Goal: Task Accomplishment & Management: Manage account settings

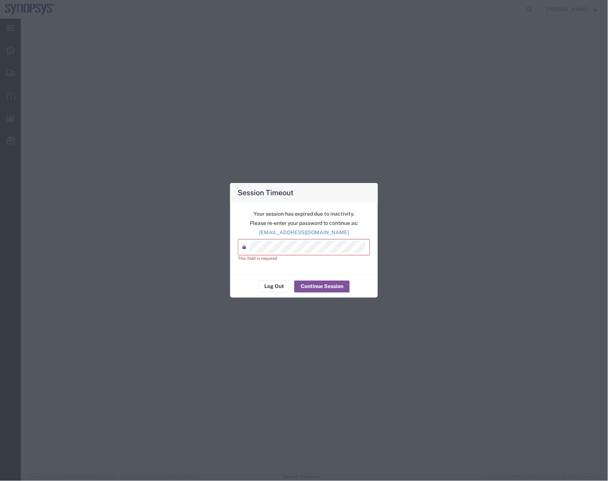
select select "CBOX"
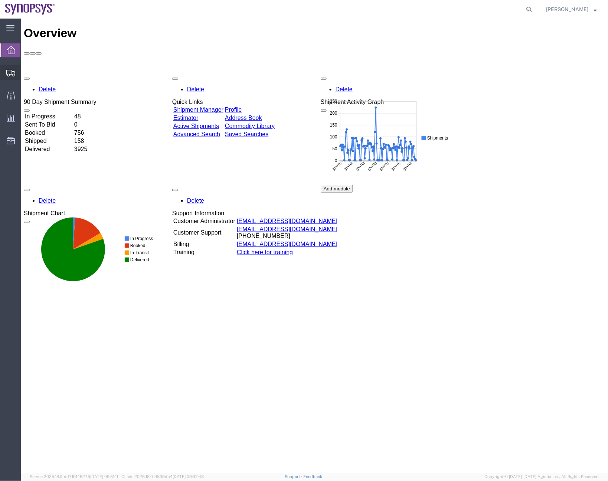
click at [0, 0] on span "Shipment Manager" at bounding box center [0, 0] width 0 height 0
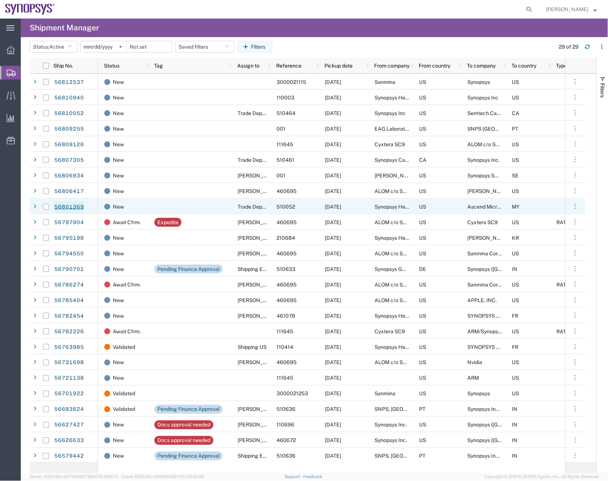
click at [73, 204] on link "56801369" at bounding box center [69, 207] width 30 height 12
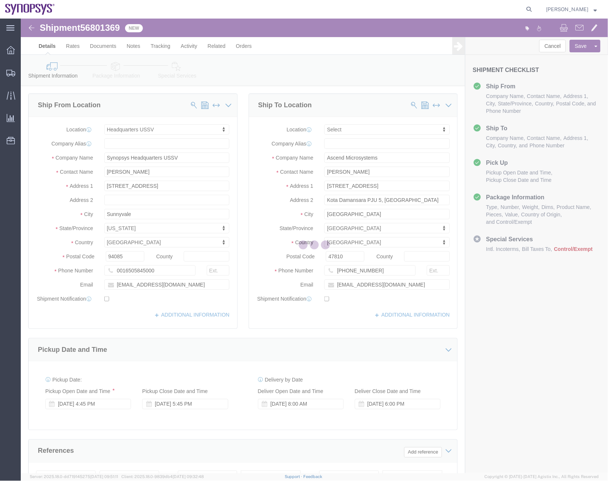
select select "63204"
select select
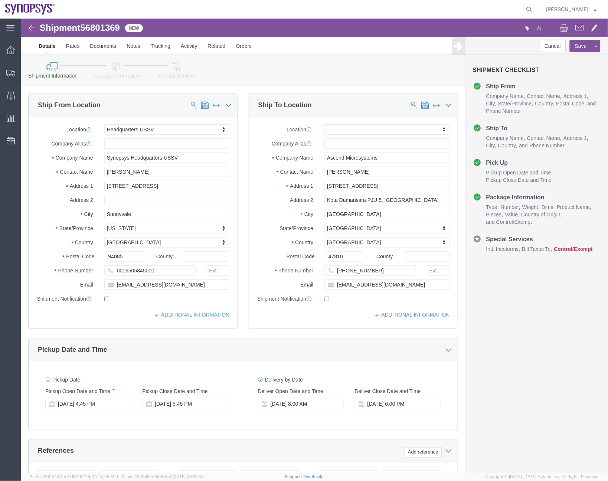
click link "Package Information"
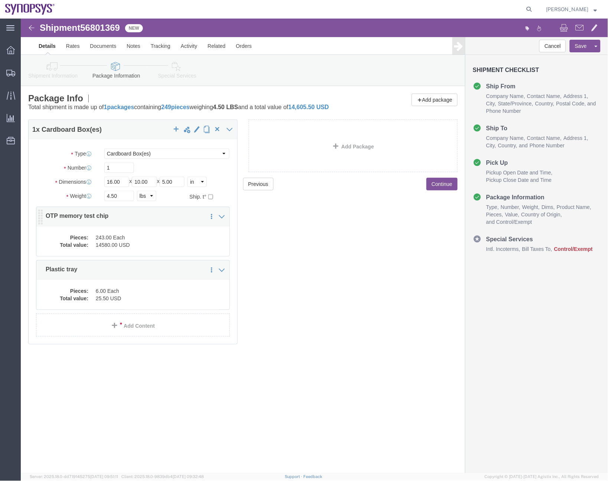
click dd "14580.00 USD"
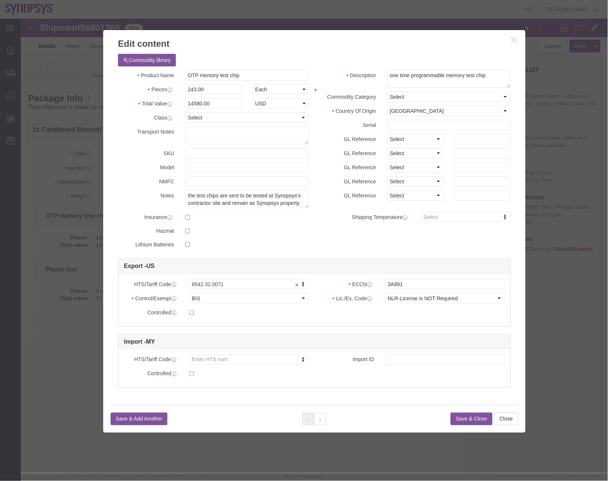
click button "button"
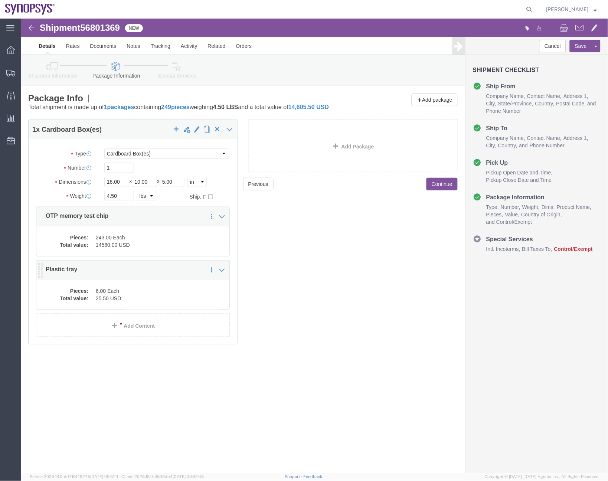
click dd "6.00 Each"
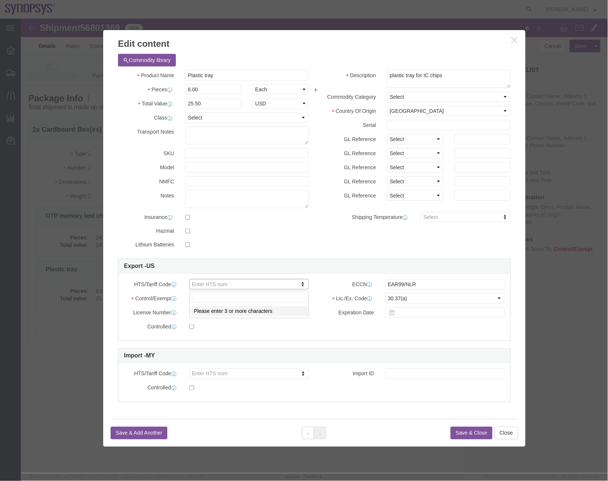
paste input "3924.10.3000"
type input "3924.10.3000"
click div "Export - US HTS/Tariff Code 3924.10.3000 3924.10.3000 ECCN EAR99/NLR Control/Ex…"
click button "Save & Close"
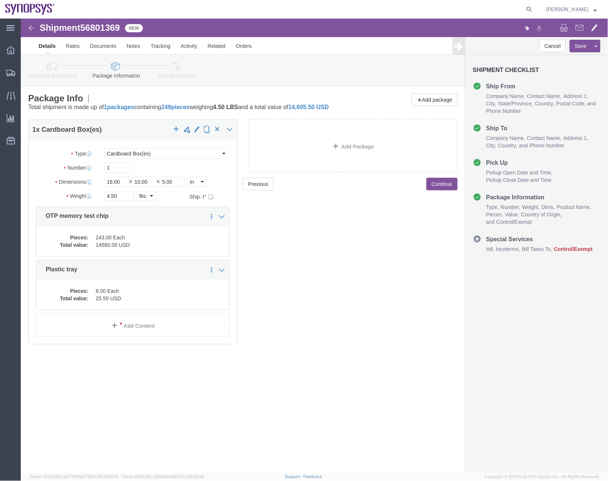
click dd "243.00 Each"
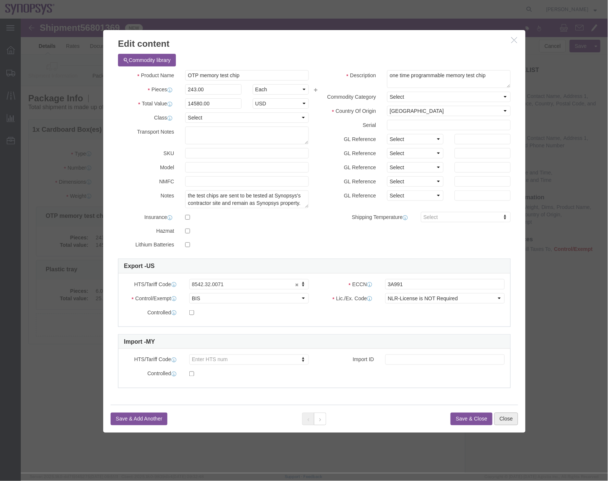
click button "Close"
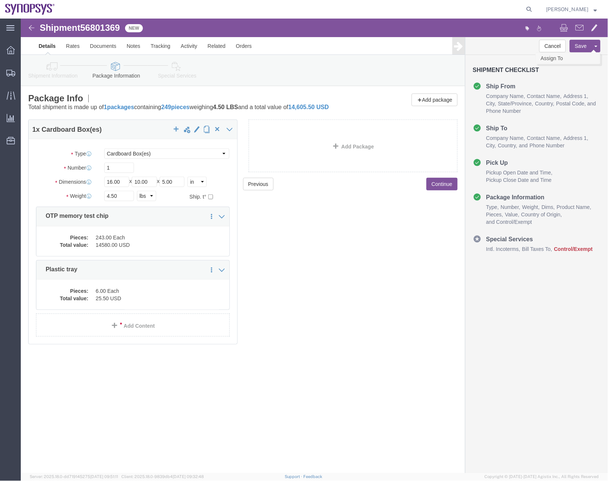
click link "Assign To"
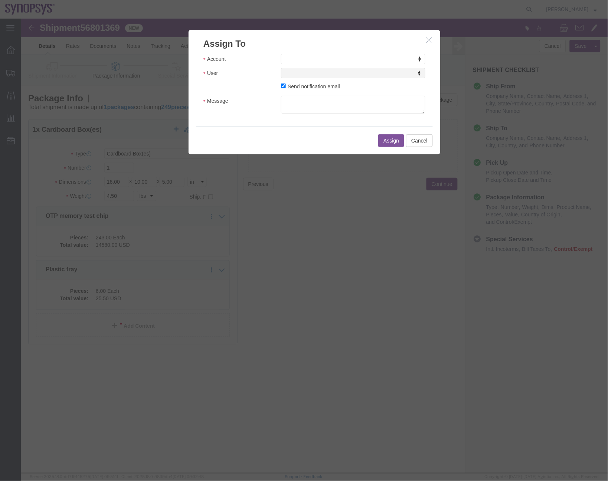
click div "Account Account Account Sanmina Synopsys User User User Send notification email…"
select select "117156"
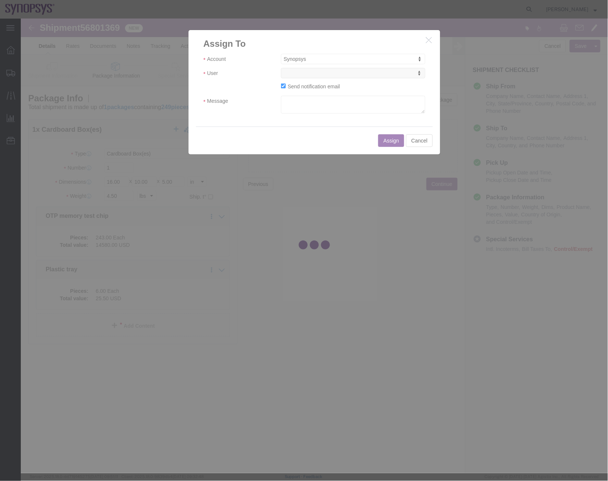
click at [326, 74] on div at bounding box center [314, 246] width 587 height 454
select select
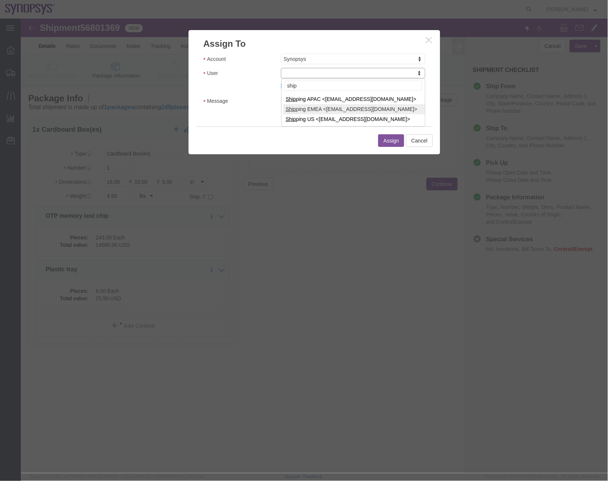
type input "ship"
drag, startPoint x: 294, startPoint y: 99, endPoint x: 297, endPoint y: 89, distance: 10.4
select select "100122"
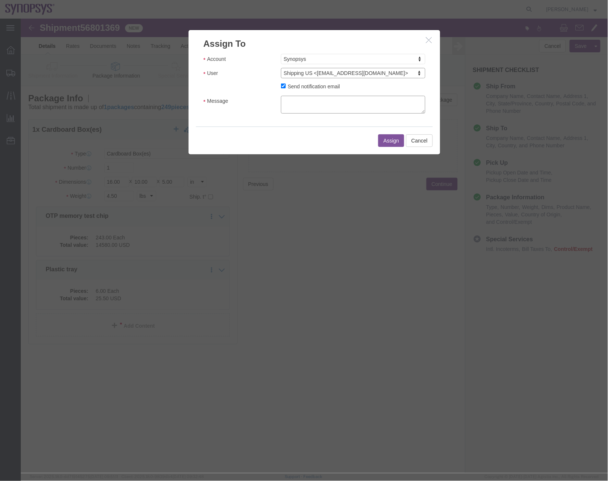
click textarea "Message"
type textarea "a"
click button "Assign"
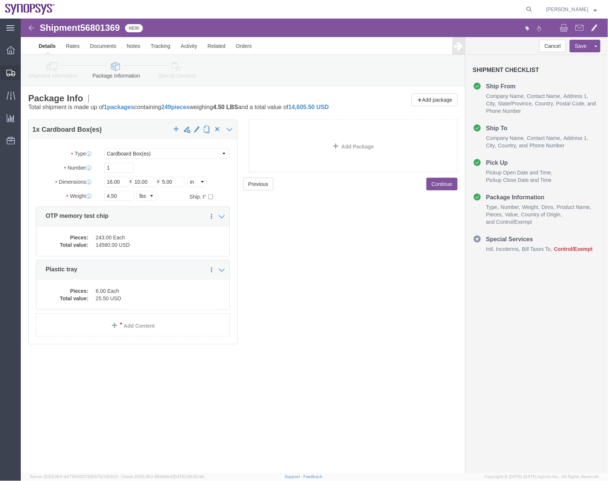
drag, startPoint x: 20, startPoint y: 66, endPoint x: 30, endPoint y: 85, distance: 21.9
click at [20, 66] on span "Shipments" at bounding box center [22, 72] width 5 height 15
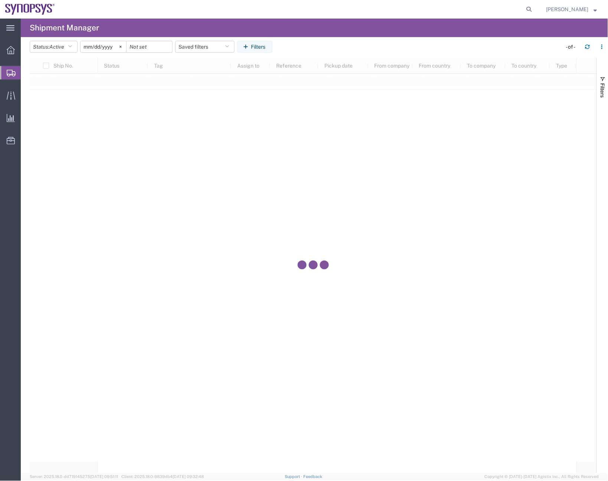
click at [0, 0] on span "Shipment Manager" at bounding box center [0, 0] width 0 height 0
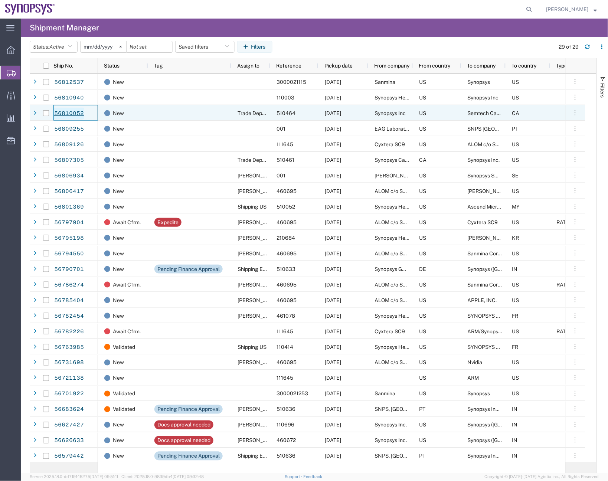
click at [80, 112] on link "56810052" at bounding box center [69, 114] width 30 height 12
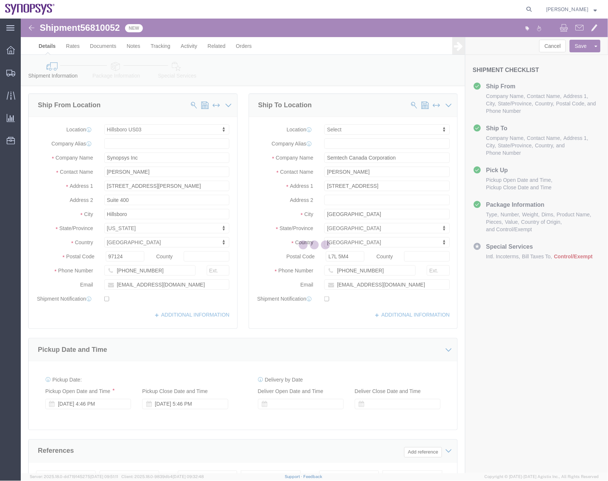
select select "63190"
select select
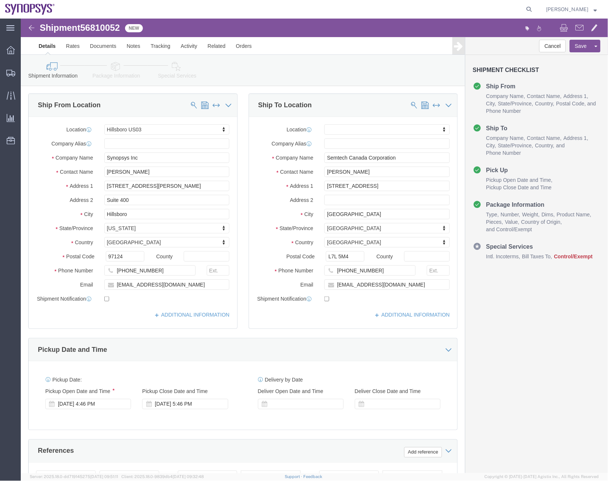
click link "Package Information"
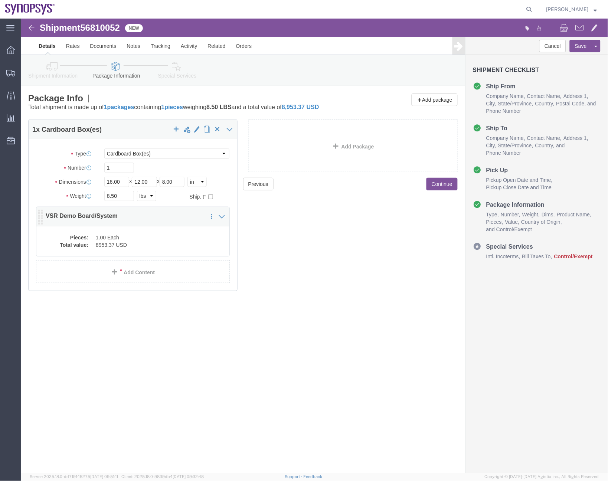
click div "Pieces: 1.00 Each Total value: 8953.37 USD"
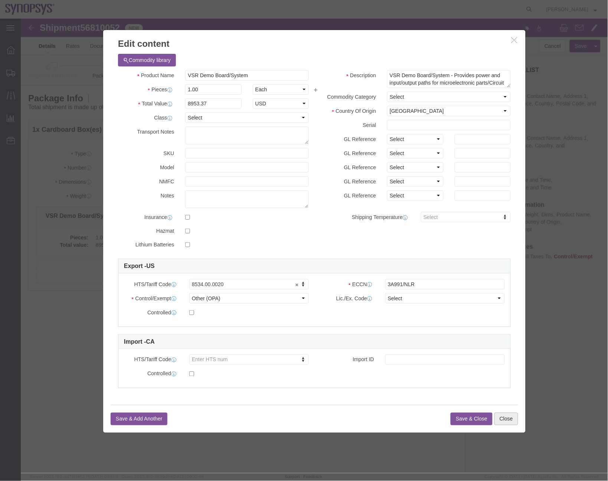
click button "Close"
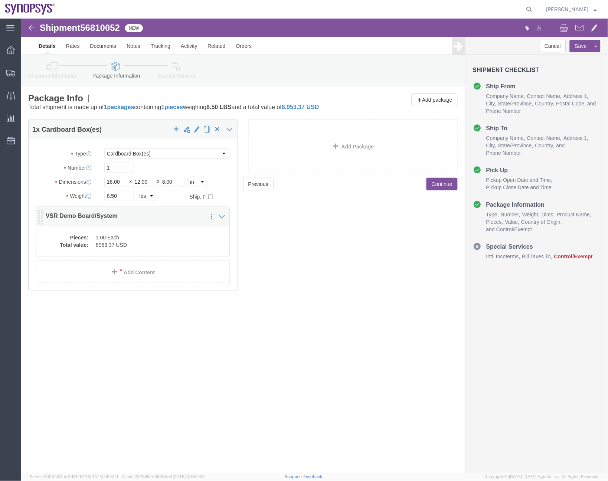
click dl "Pieces: 1.00 Each Total value: 8953.37 USD"
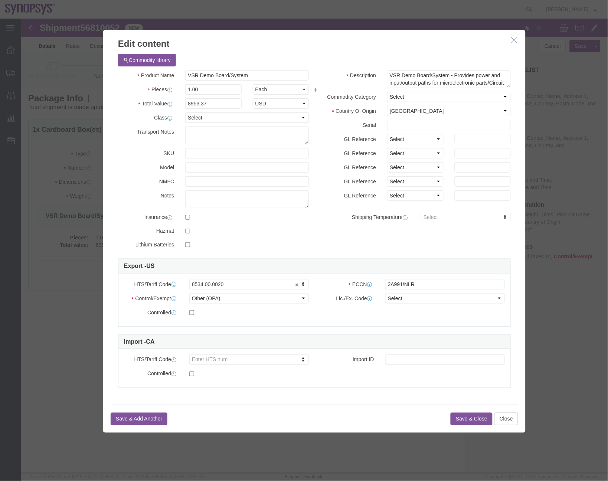
click icon "button"
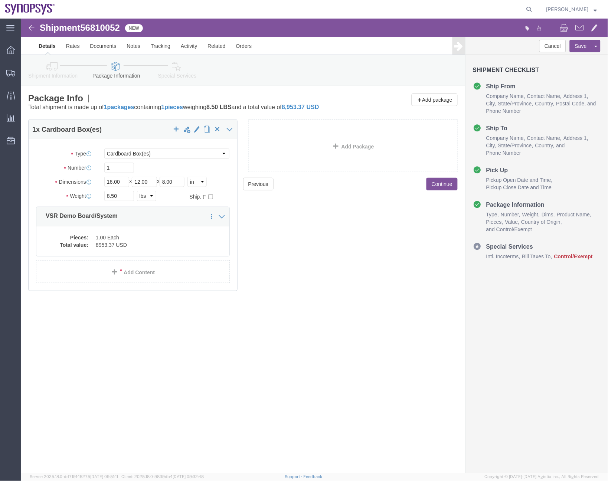
click link "Shipment Information"
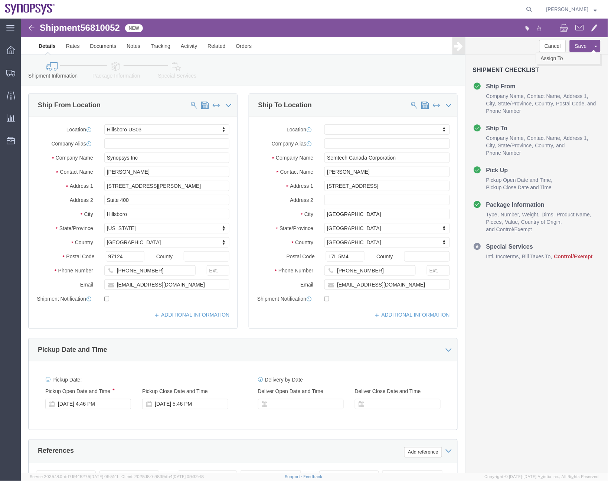
click link "Assign To"
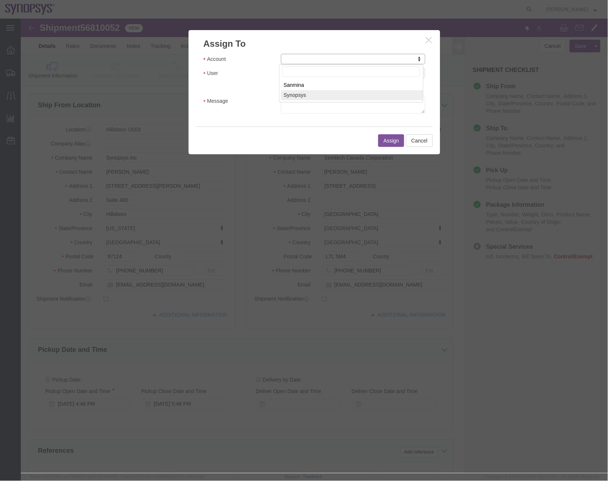
select select "117156"
select select
drag, startPoint x: 309, startPoint y: 72, endPoint x: 288, endPoint y: 54, distance: 27.6
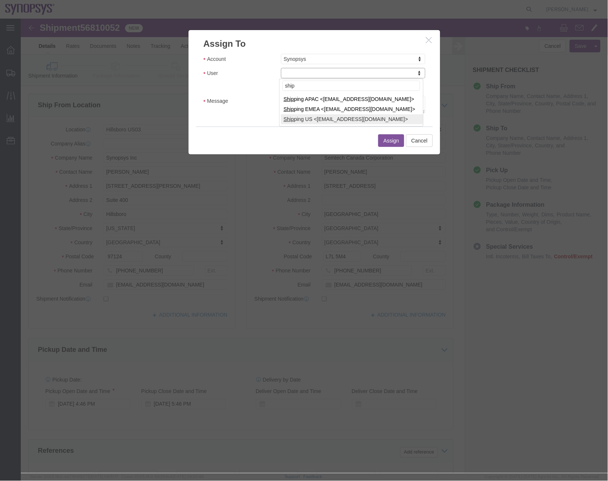
type input "ship"
select select "100123"
type input "ship"
select select "100122"
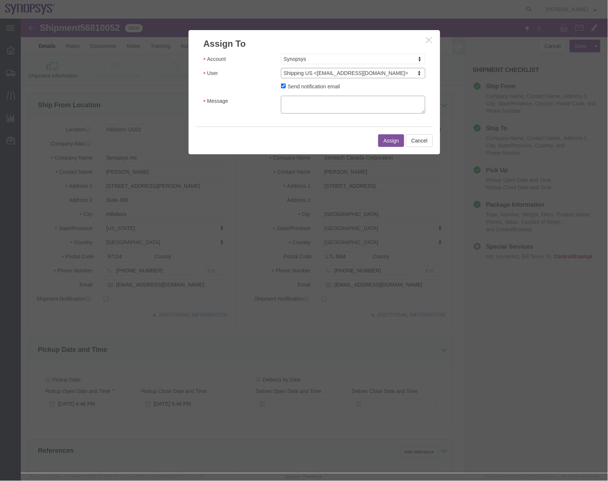
click textarea "Message"
type textarea "a"
click button "Assign"
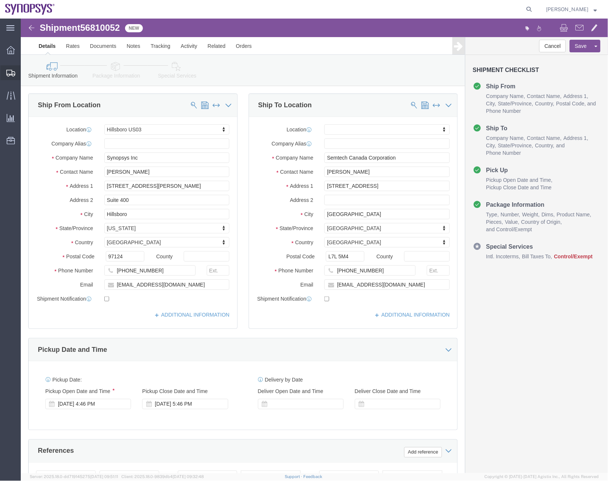
click at [0, 0] on span "Shipment Manager" at bounding box center [0, 0] width 0 height 0
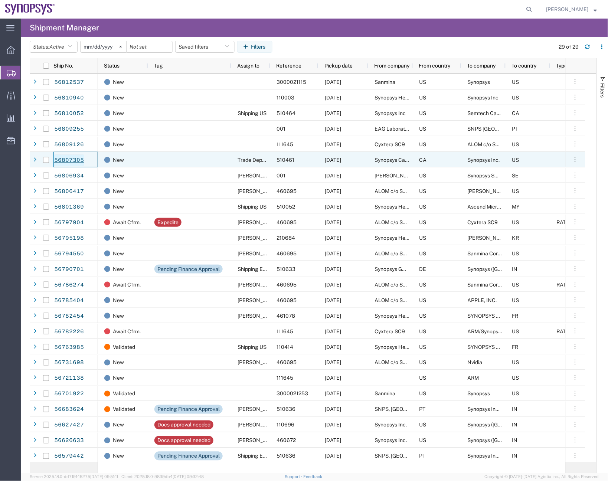
click at [65, 157] on link "56807305" at bounding box center [69, 160] width 30 height 12
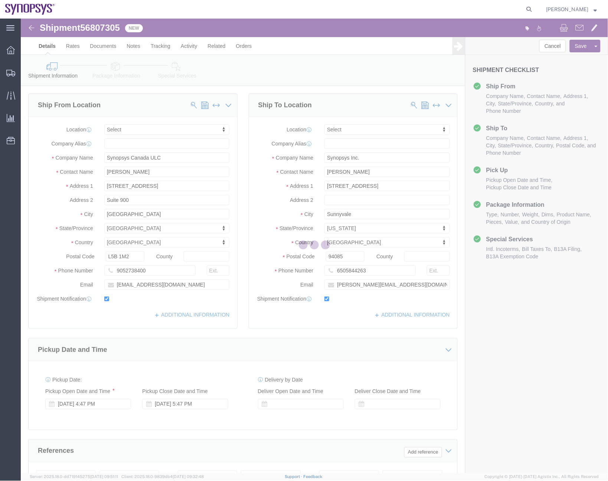
select select
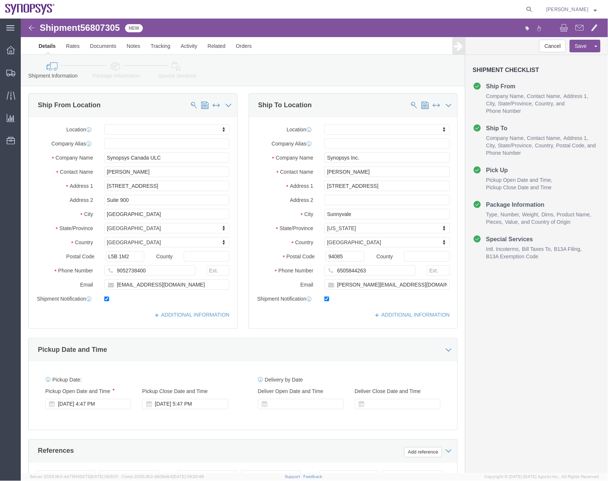
click link "Package Information"
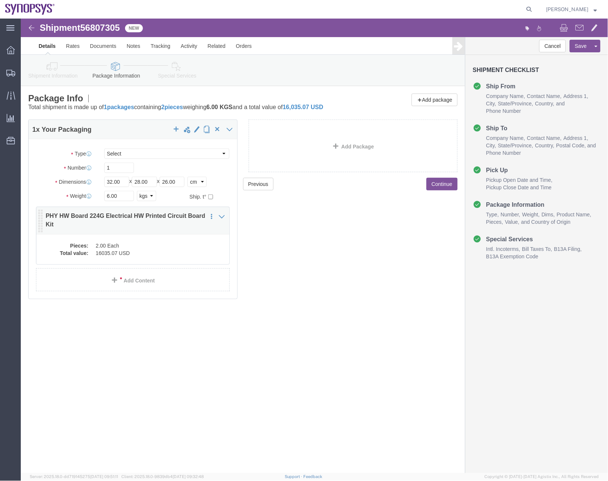
click dd "16035.07 USD"
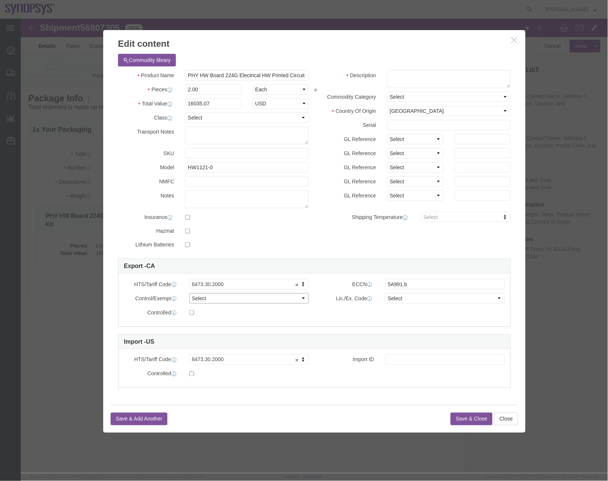
click select "Select ATF BIS DEA EPA FDA FTR ITAR OFAC Other (OPA)"
select select "BIS"
click select "Select ATF BIS DEA EPA FDA FTR ITAR OFAC Other (OPA)"
drag, startPoint x: 407, startPoint y: 269, endPoint x: 306, endPoint y: 251, distance: 102.1
click div "Export - CA HTS/Tariff Code 8473.30.2000 8473.30.2000 ECCN 5A991.b Control/Exem…"
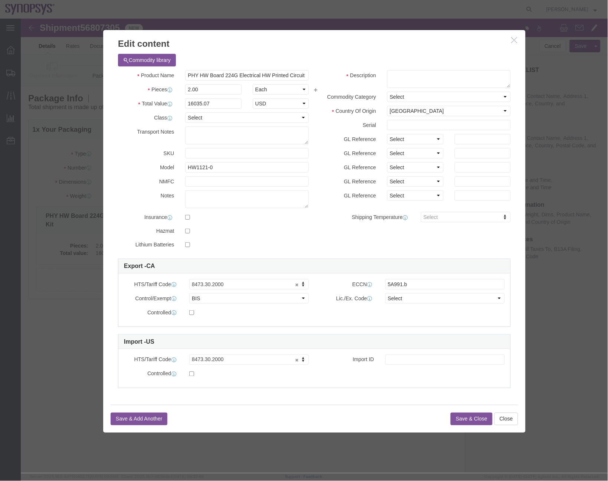
click icon "button"
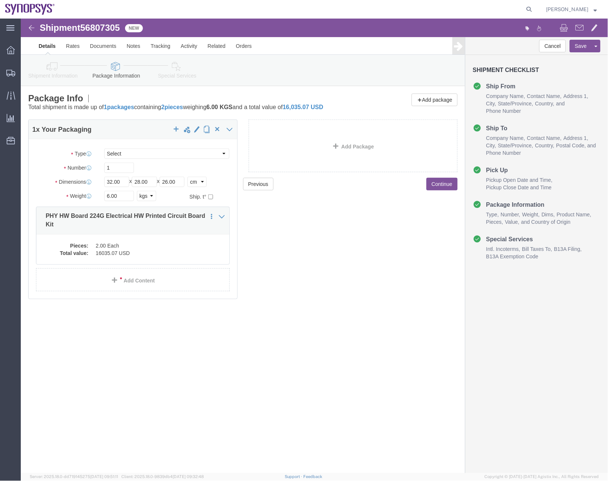
click link "Shipment Information"
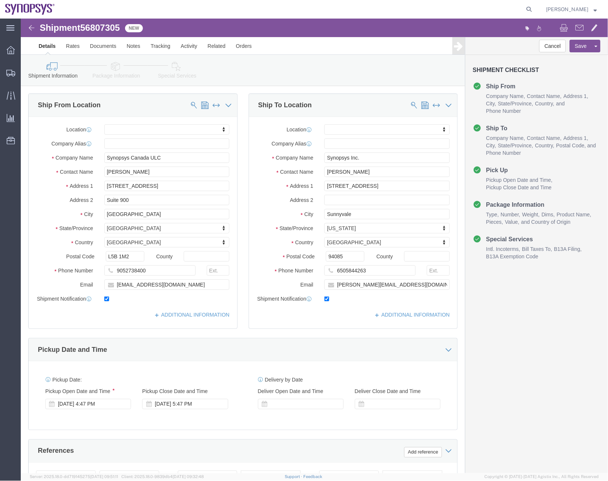
click icon
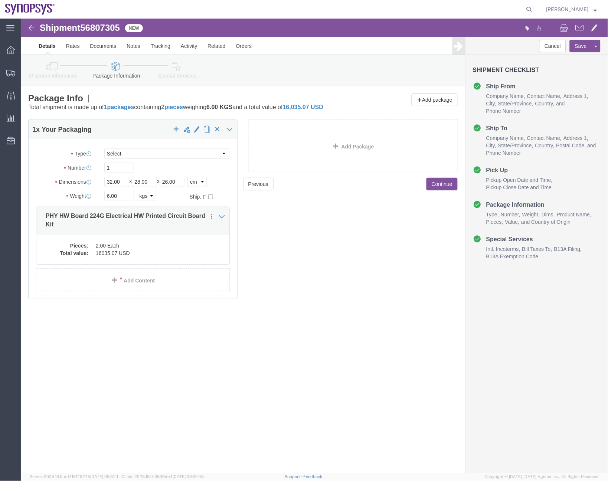
click div "Pieces: 2.00 Each Total value: 16035.07 USD"
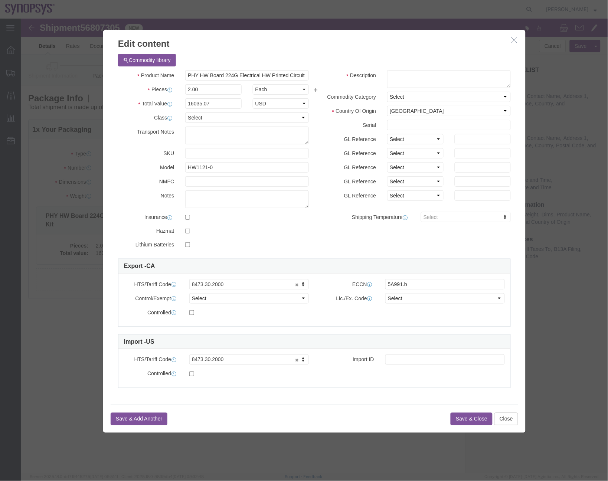
click icon "button"
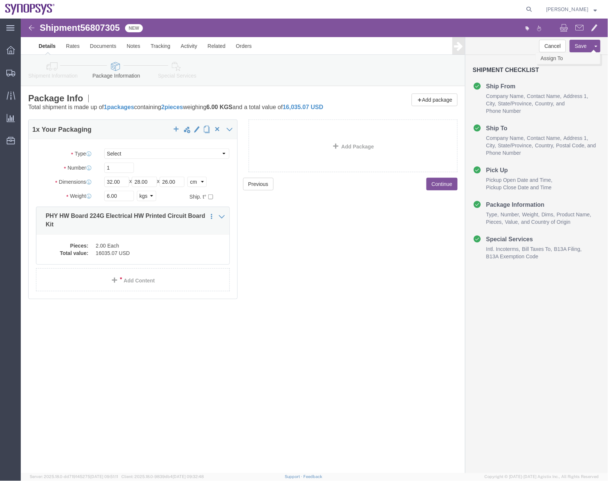
click link "Assign To"
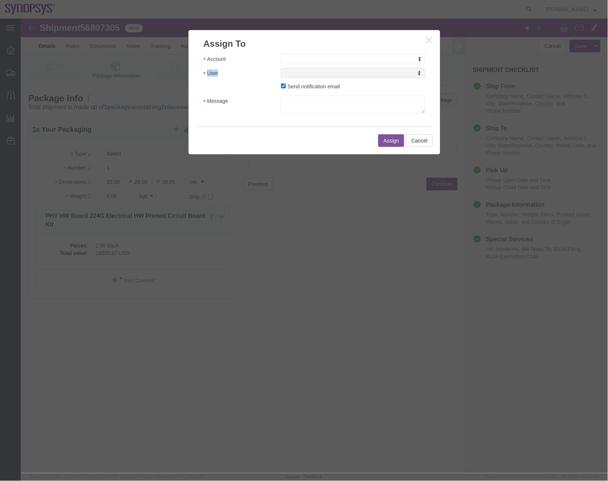
click div "Account Account Account Sanmina Synopsys User User User Send notification email…"
select select "117156"
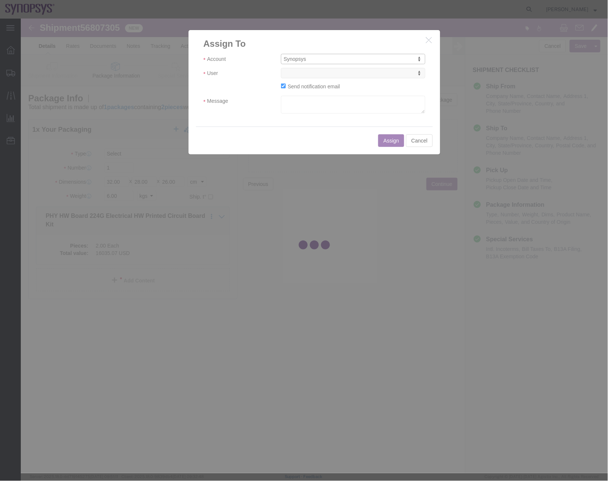
select select
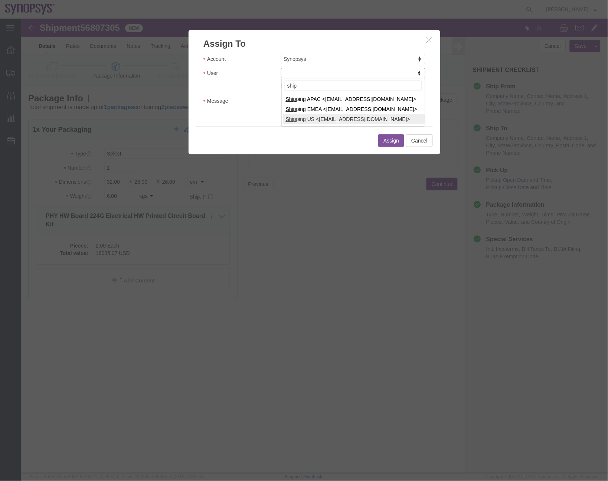
type input "ship"
select select "100122"
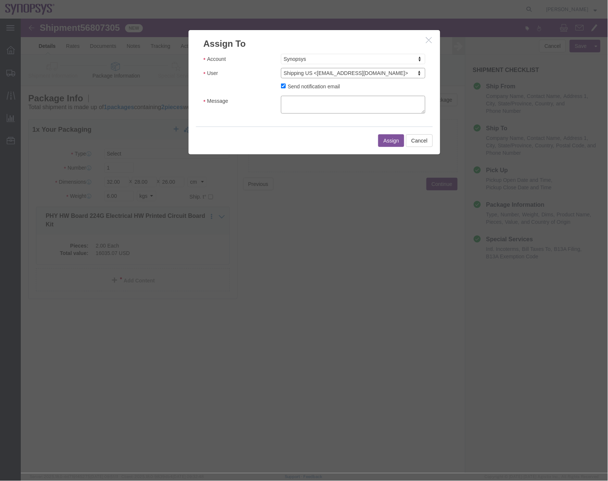
click textarea "Message"
type textarea "a"
click button "Assign"
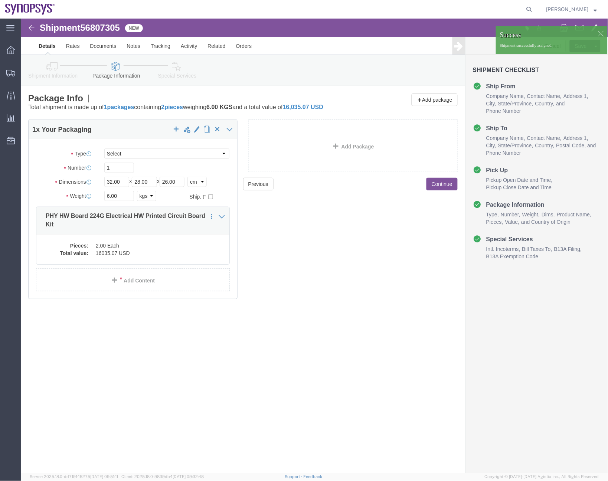
click icon
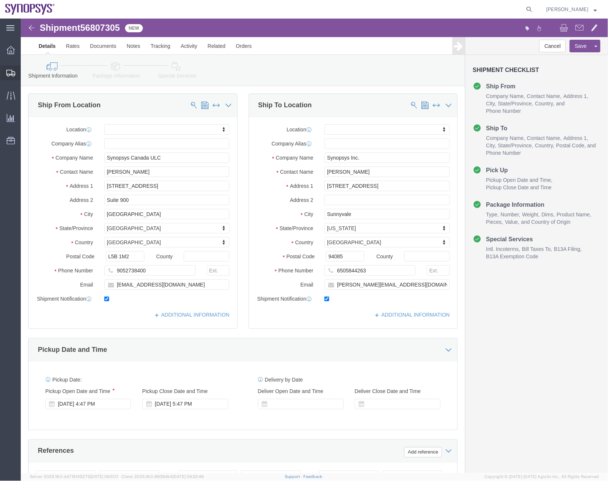
click at [0, 0] on span "Shipment Manager" at bounding box center [0, 0] width 0 height 0
